Goal: Task Accomplishment & Management: Complete application form

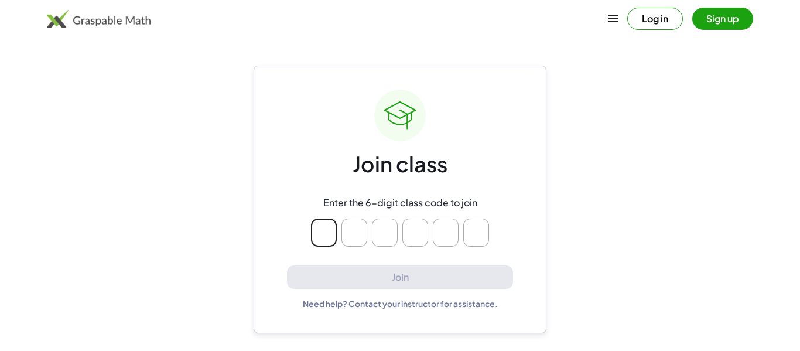
type input "*"
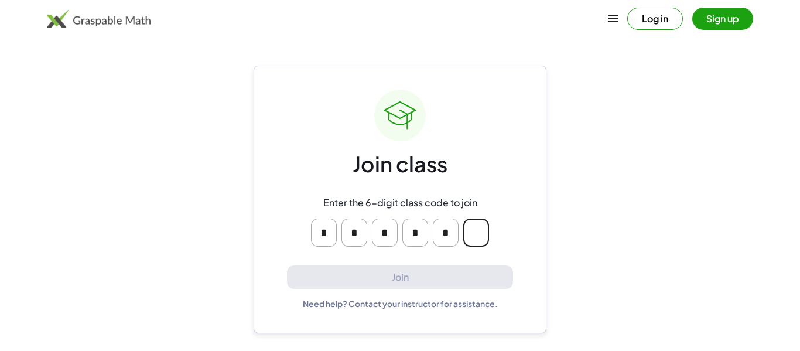
type input "*"
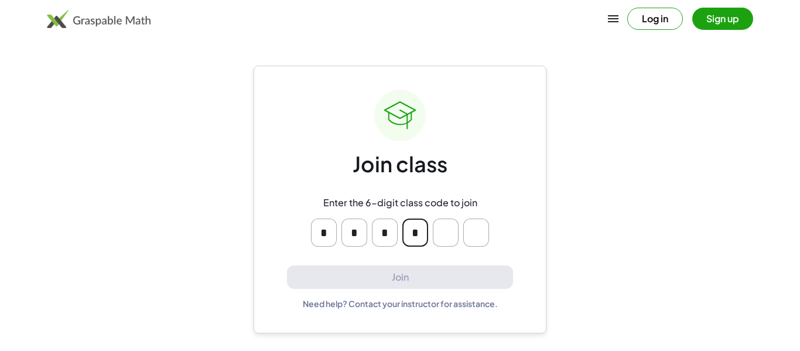
type input "*"
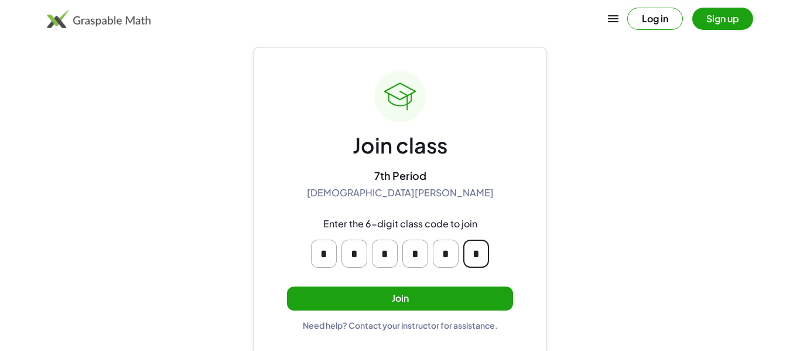
scroll to position [22, 0]
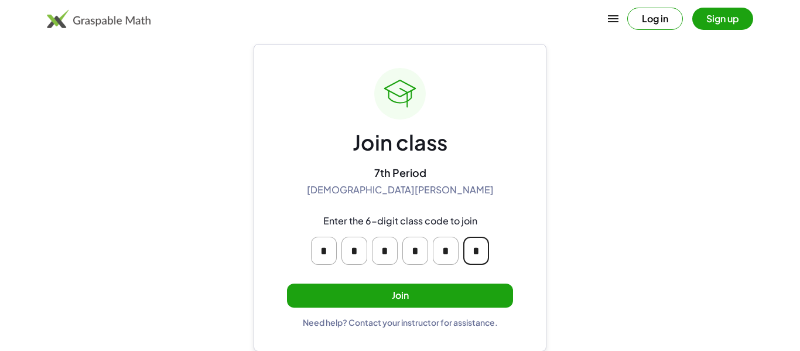
type input "*"
click at [381, 299] on button "Join" at bounding box center [400, 295] width 226 height 24
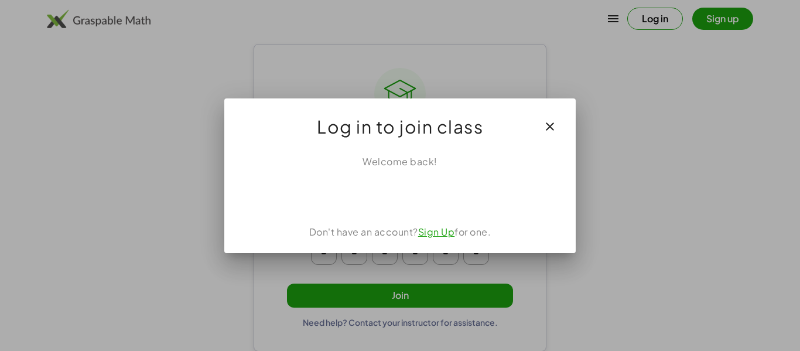
scroll to position [0, 0]
